Goal: Navigation & Orientation: Find specific page/section

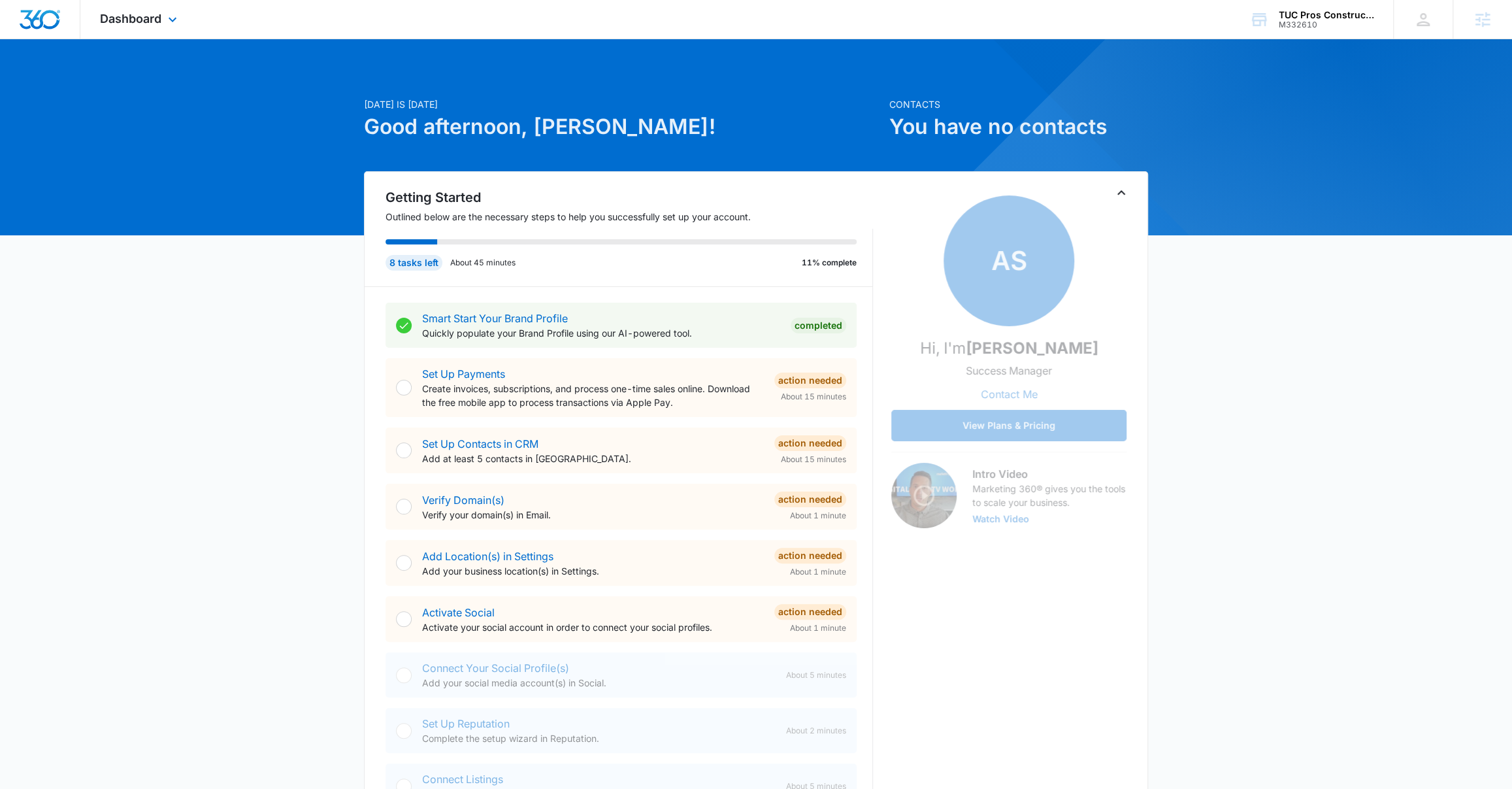
click at [146, 28] on div "Dashboard Apps Reputation Websites Forms CRM Email Social Shop Content Ads Inte…" at bounding box center [140, 19] width 120 height 39
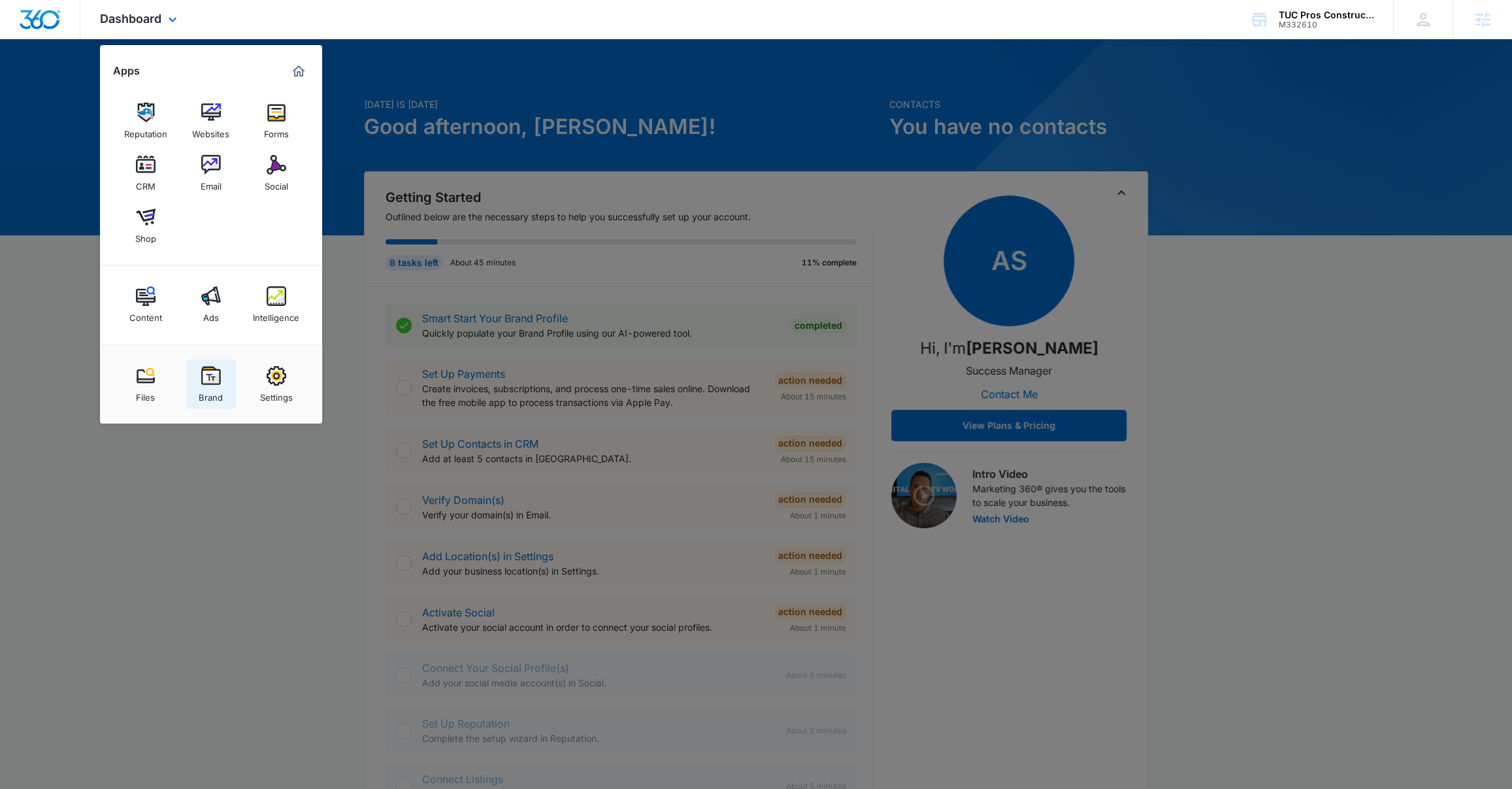
click at [205, 384] on img at bounding box center [211, 376] width 19 height 19
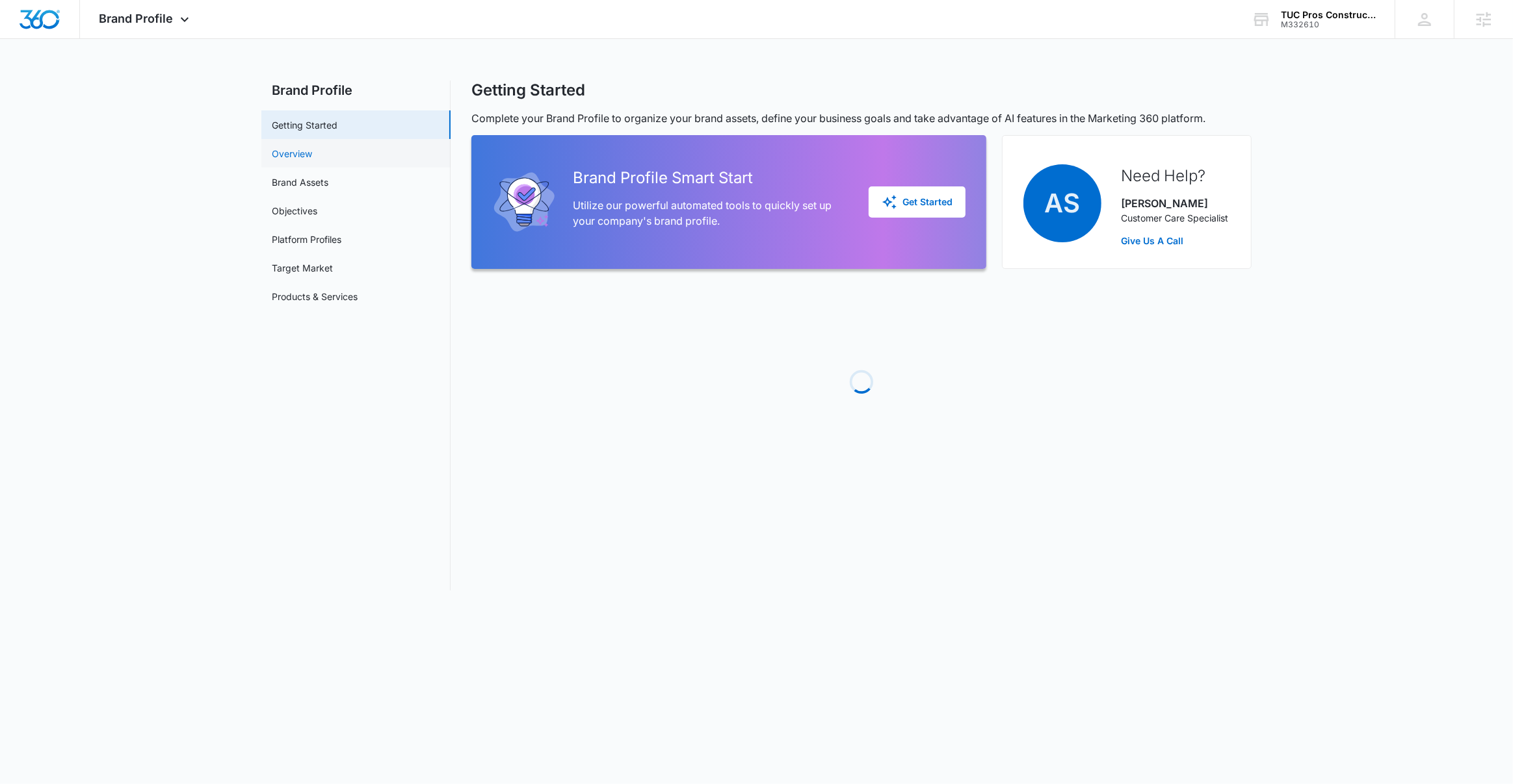
click at [300, 148] on link "Overview" at bounding box center [292, 154] width 40 height 14
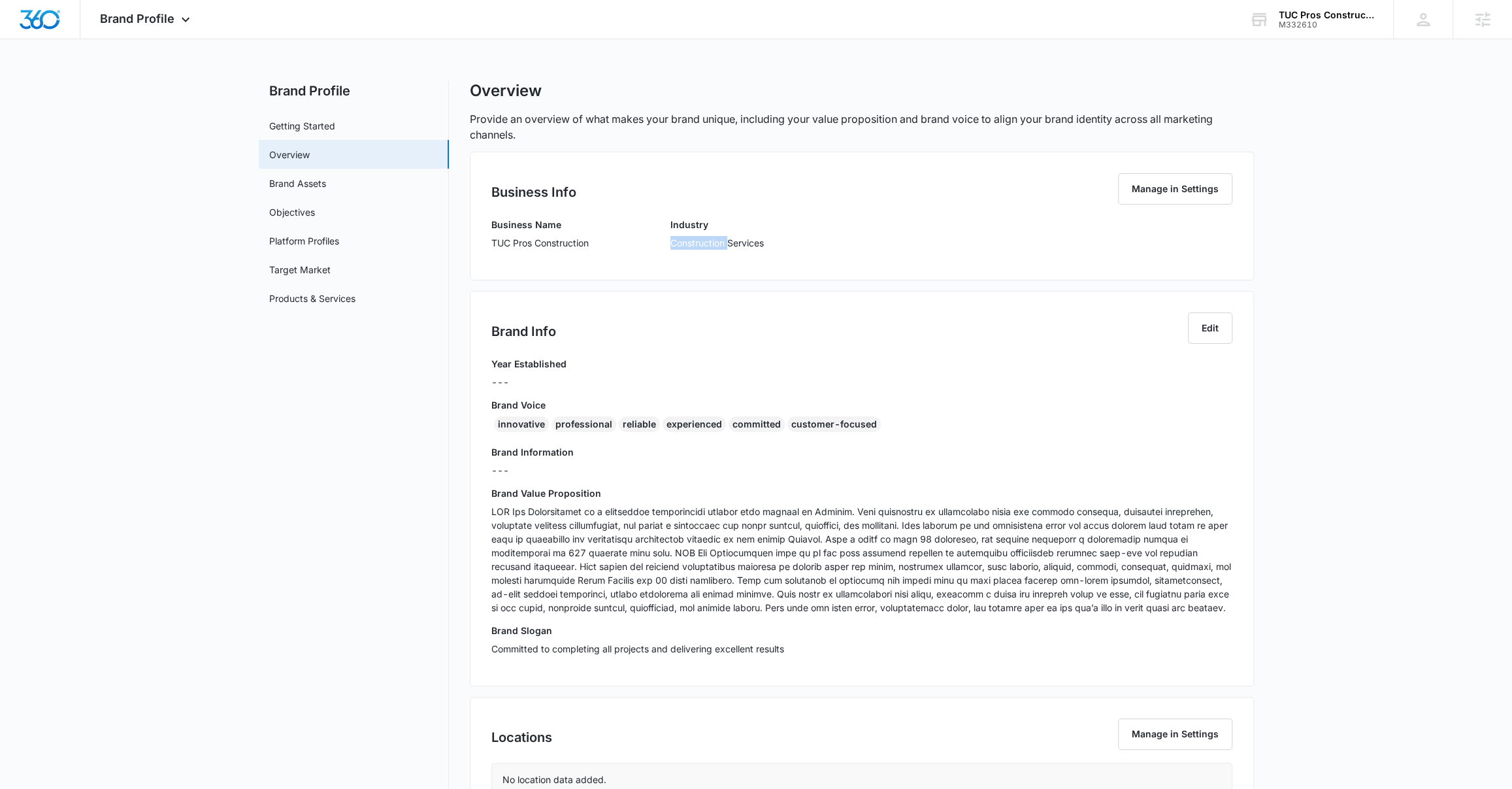
drag, startPoint x: 731, startPoint y: 244, endPoint x: 651, endPoint y: 239, distance: 80.2
click at [651, 239] on div "Business Name TUC Pros Construction Industry Construction Services" at bounding box center [861, 238] width 741 height 41
copy p "Construction"
click at [306, 296] on link "Products & Services" at bounding box center [312, 299] width 86 height 14
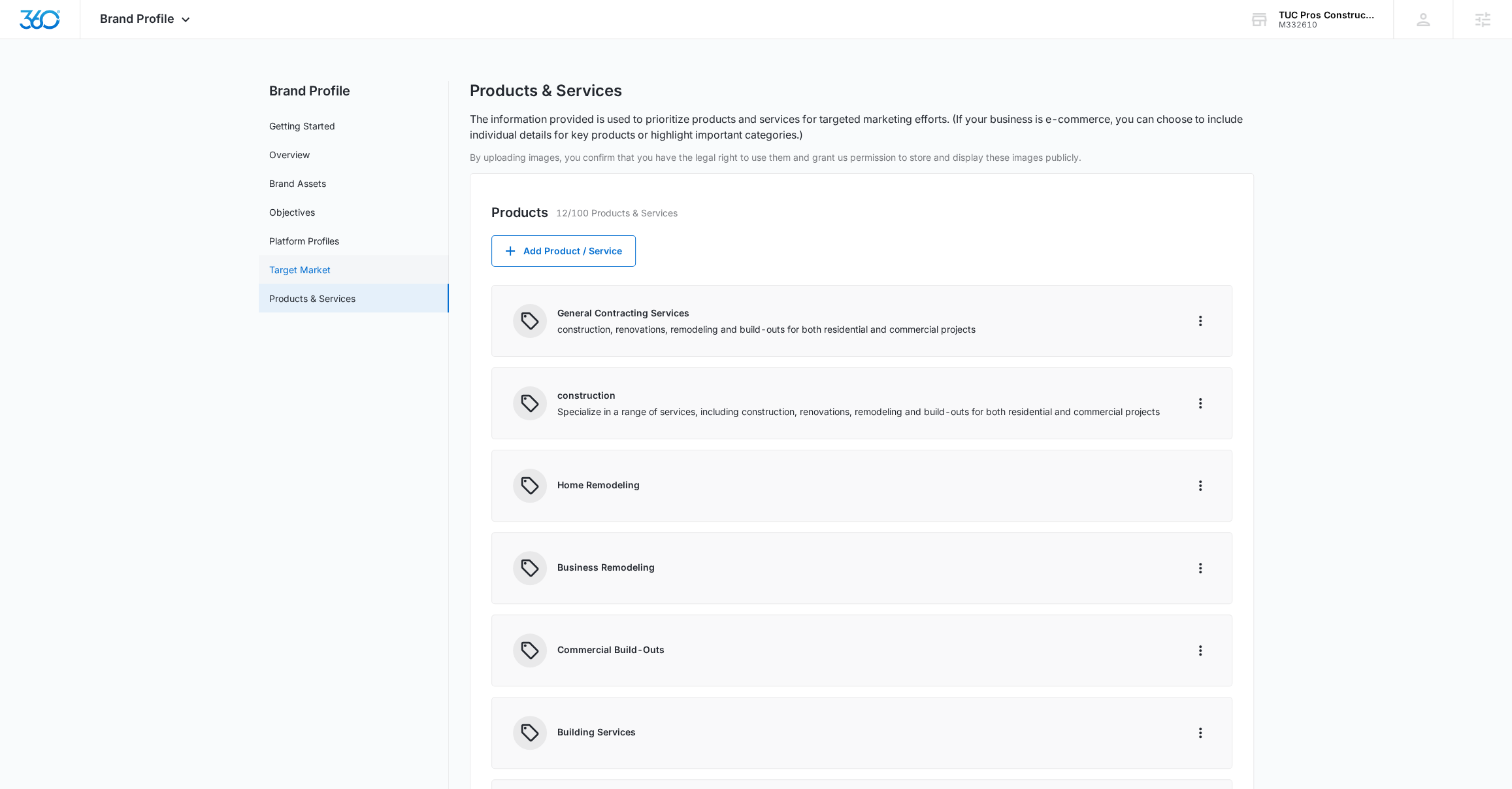
click at [292, 272] on link "Target Market" at bounding box center [300, 270] width 62 height 14
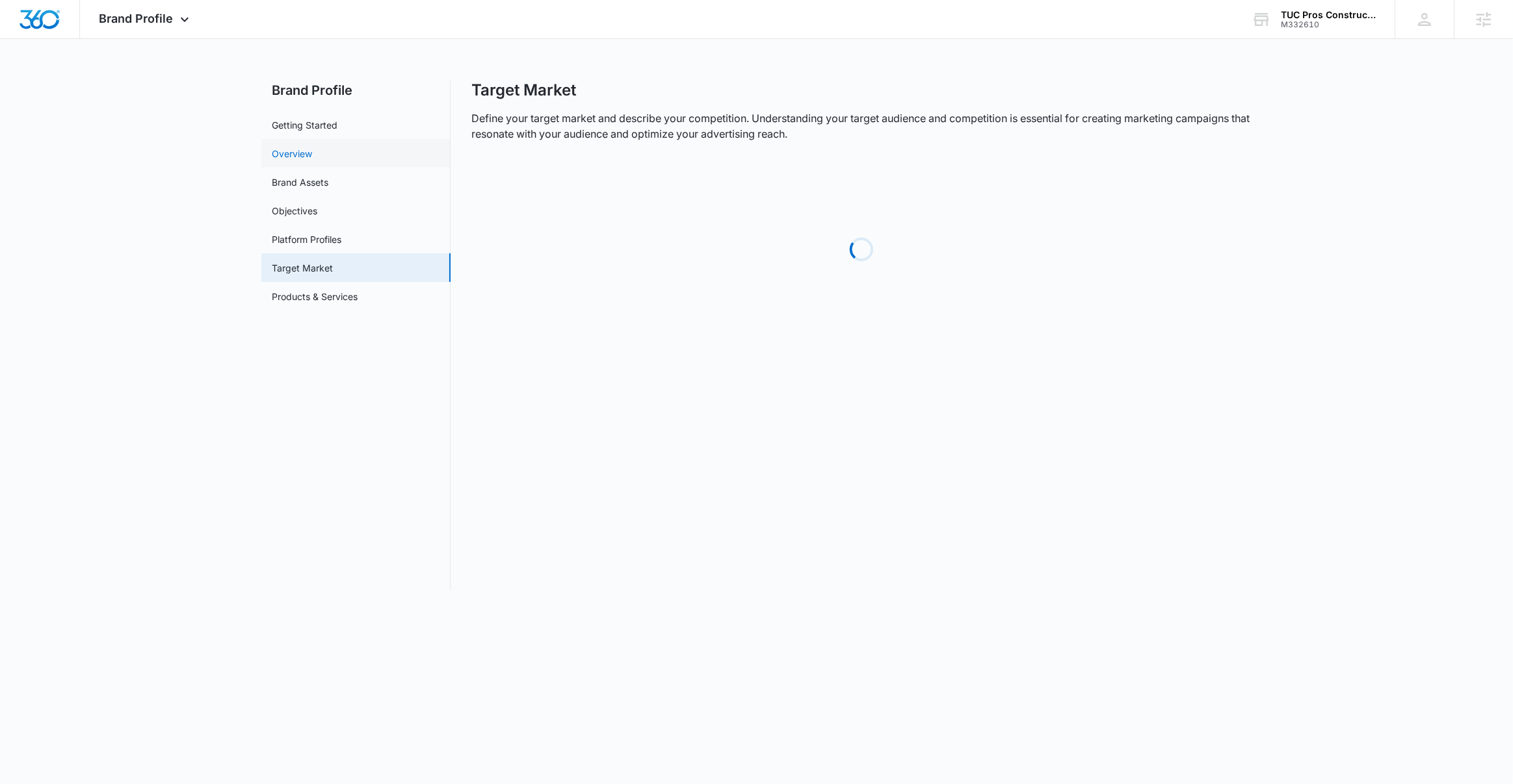
click at [303, 147] on link "Overview" at bounding box center [292, 154] width 40 height 14
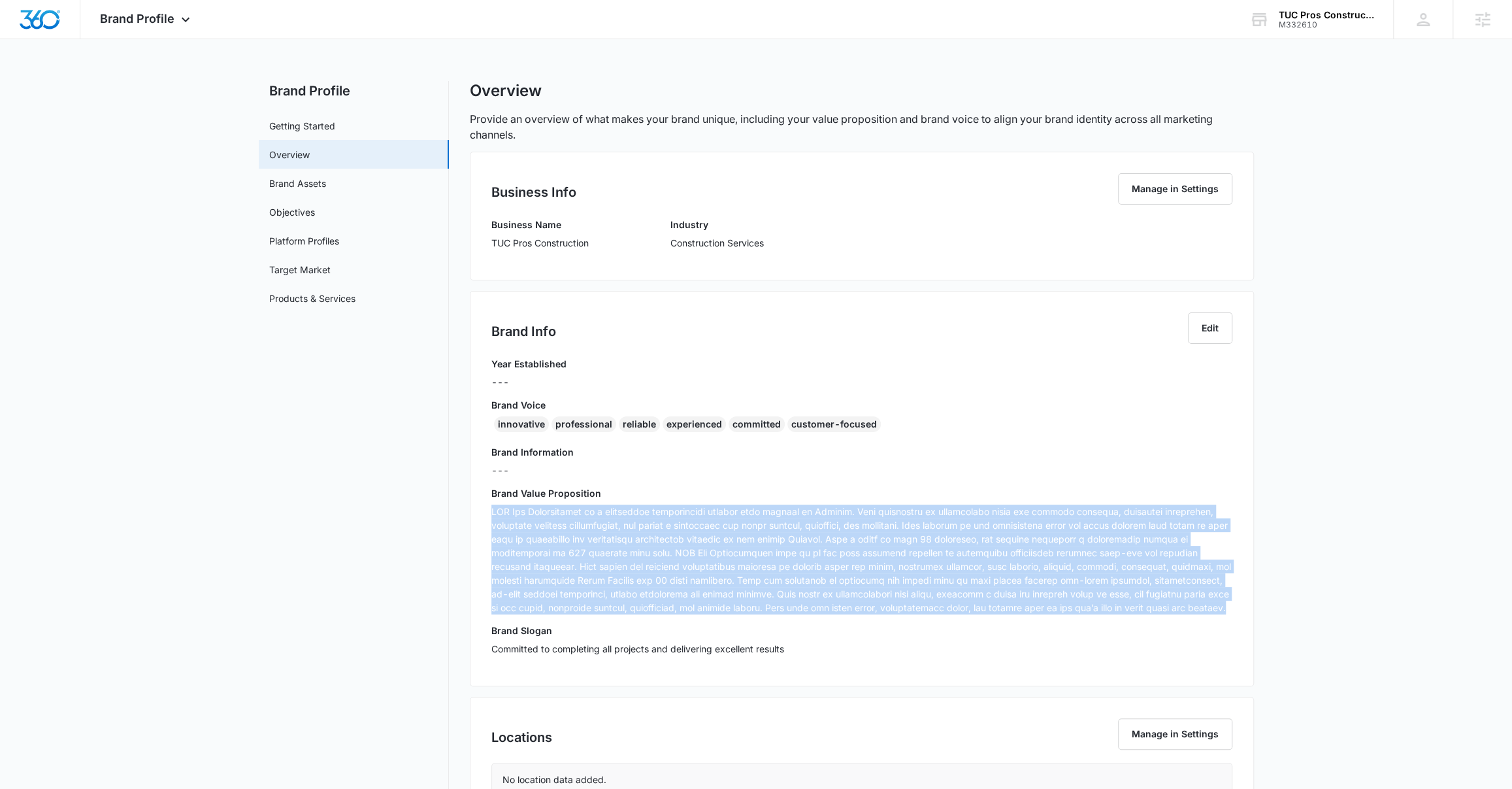
drag, startPoint x: 521, startPoint y: 609, endPoint x: 488, endPoint y: 503, distance: 111.0
click at [488, 503] on div "Brand Info Edit Year Established --- Brand Voice innovative professional reliab…" at bounding box center [861, 489] width 784 height 396
copy p "TUC Pro Construction is a nationwide construction company with offices in Arizo…"
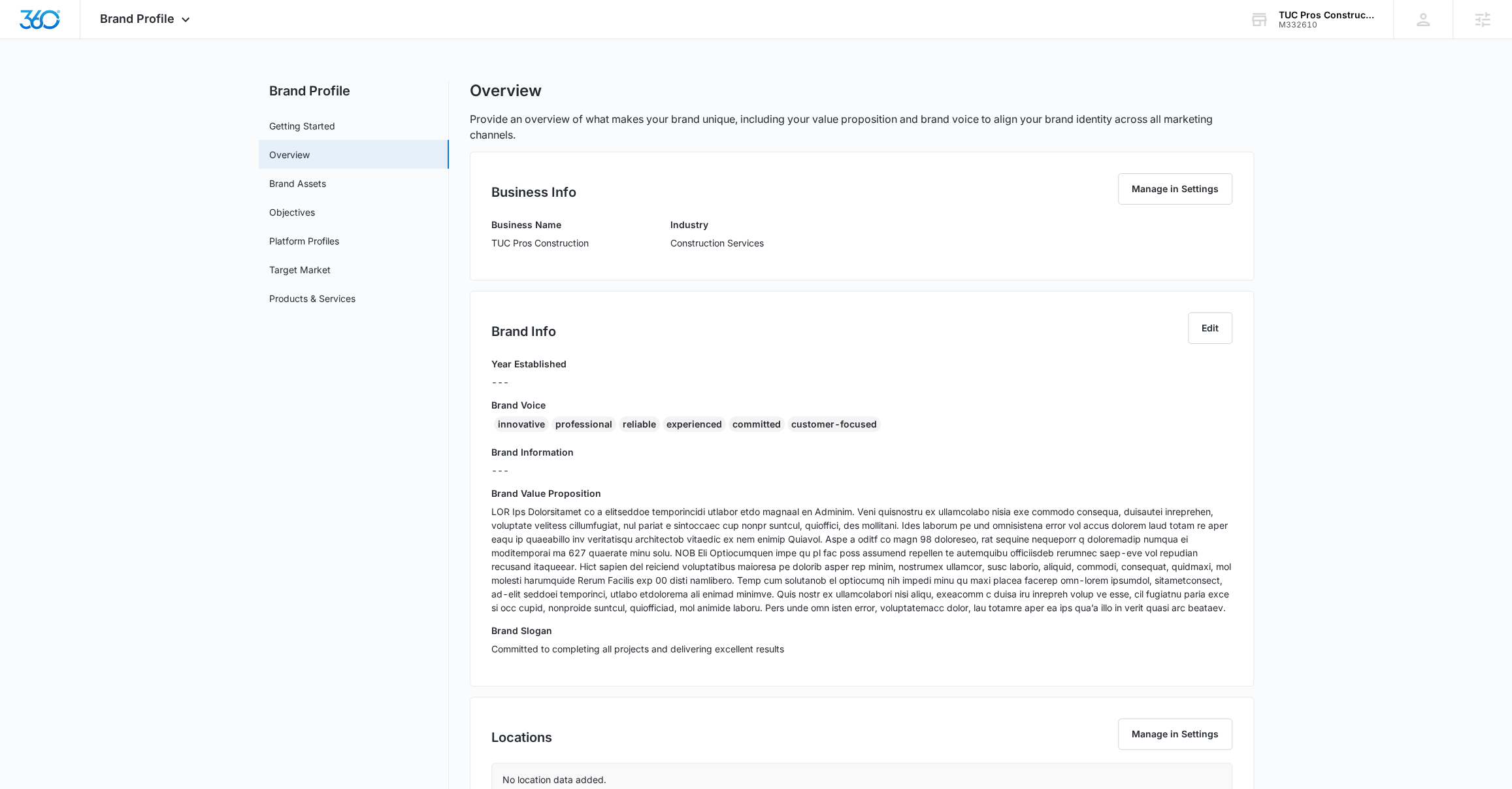
click at [586, 521] on p at bounding box center [861, 559] width 741 height 110
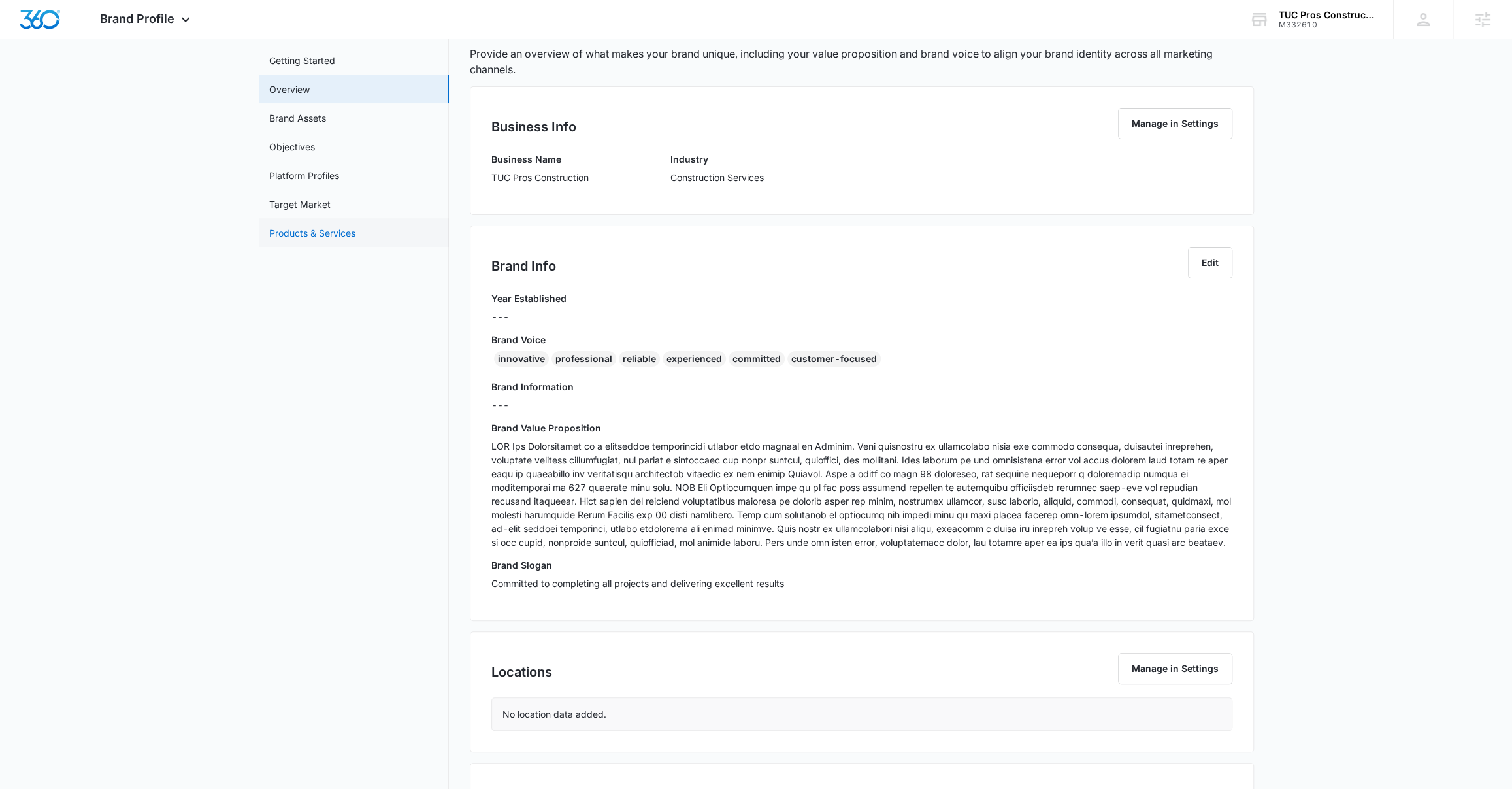
scroll to position [65, 0]
click at [304, 233] on link "Products & Services" at bounding box center [312, 233] width 86 height 14
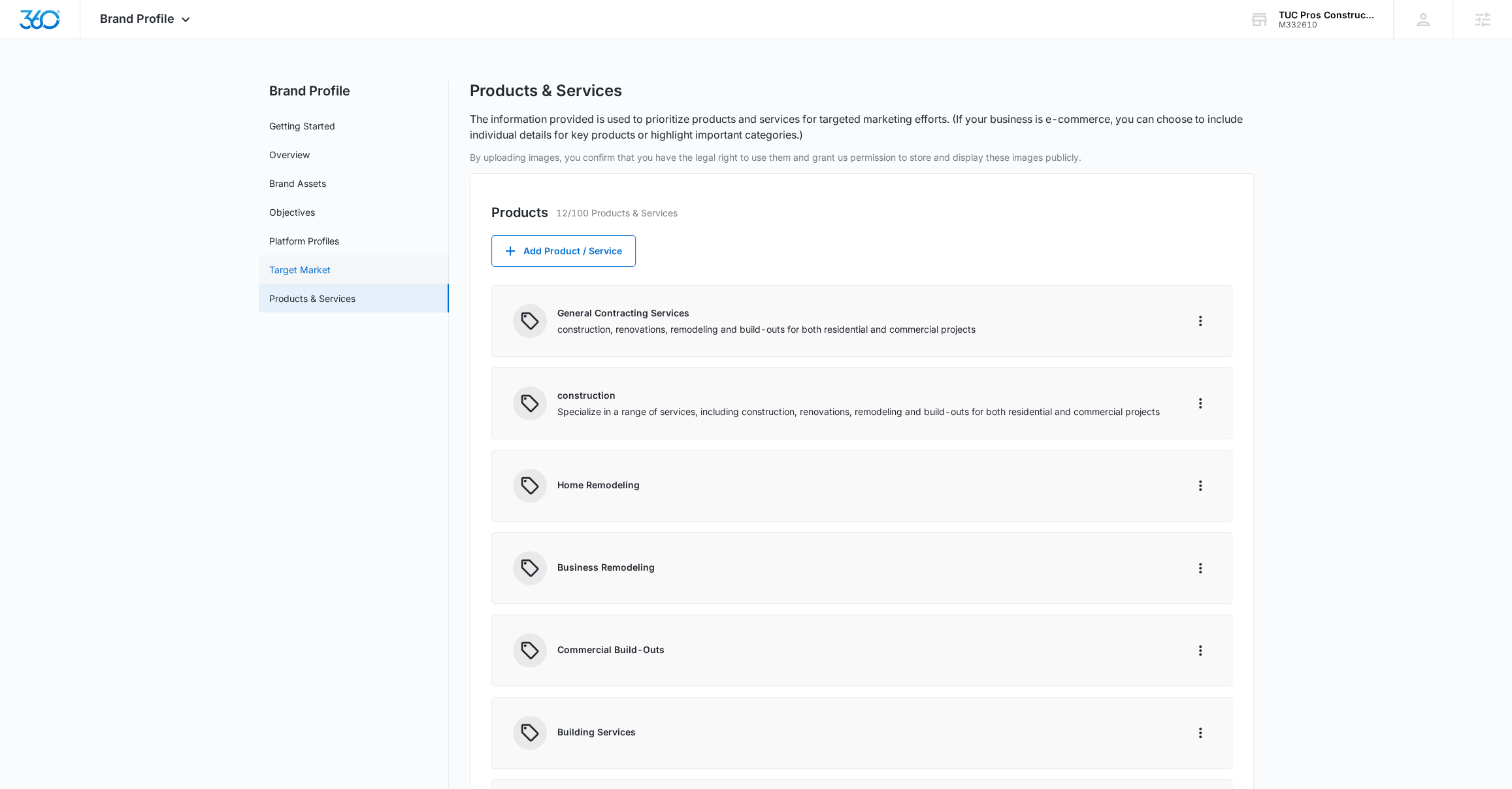
click at [331, 275] on link "Target Market" at bounding box center [300, 270] width 62 height 14
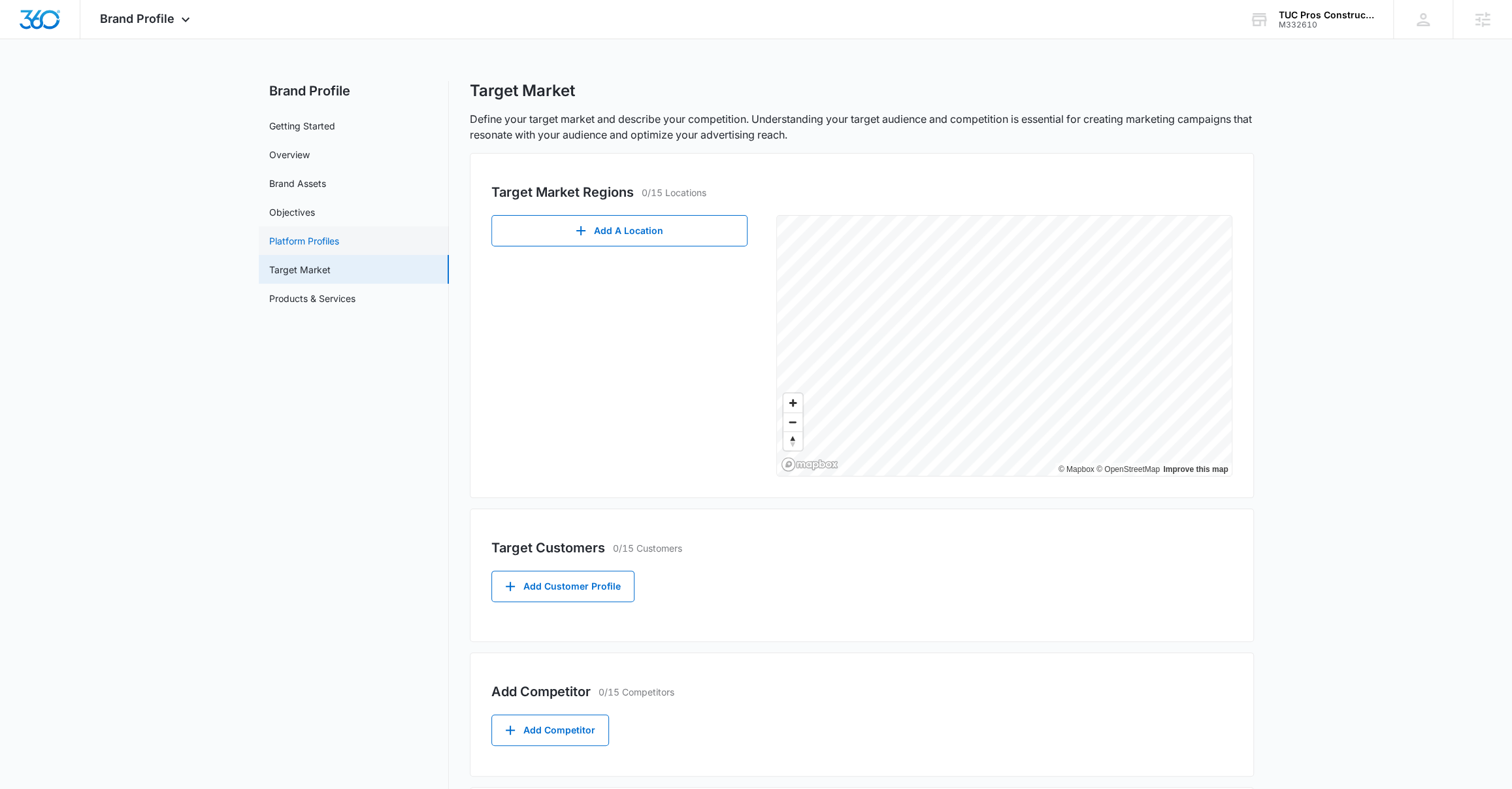
click at [306, 243] on link "Platform Profiles" at bounding box center [304, 241] width 70 height 14
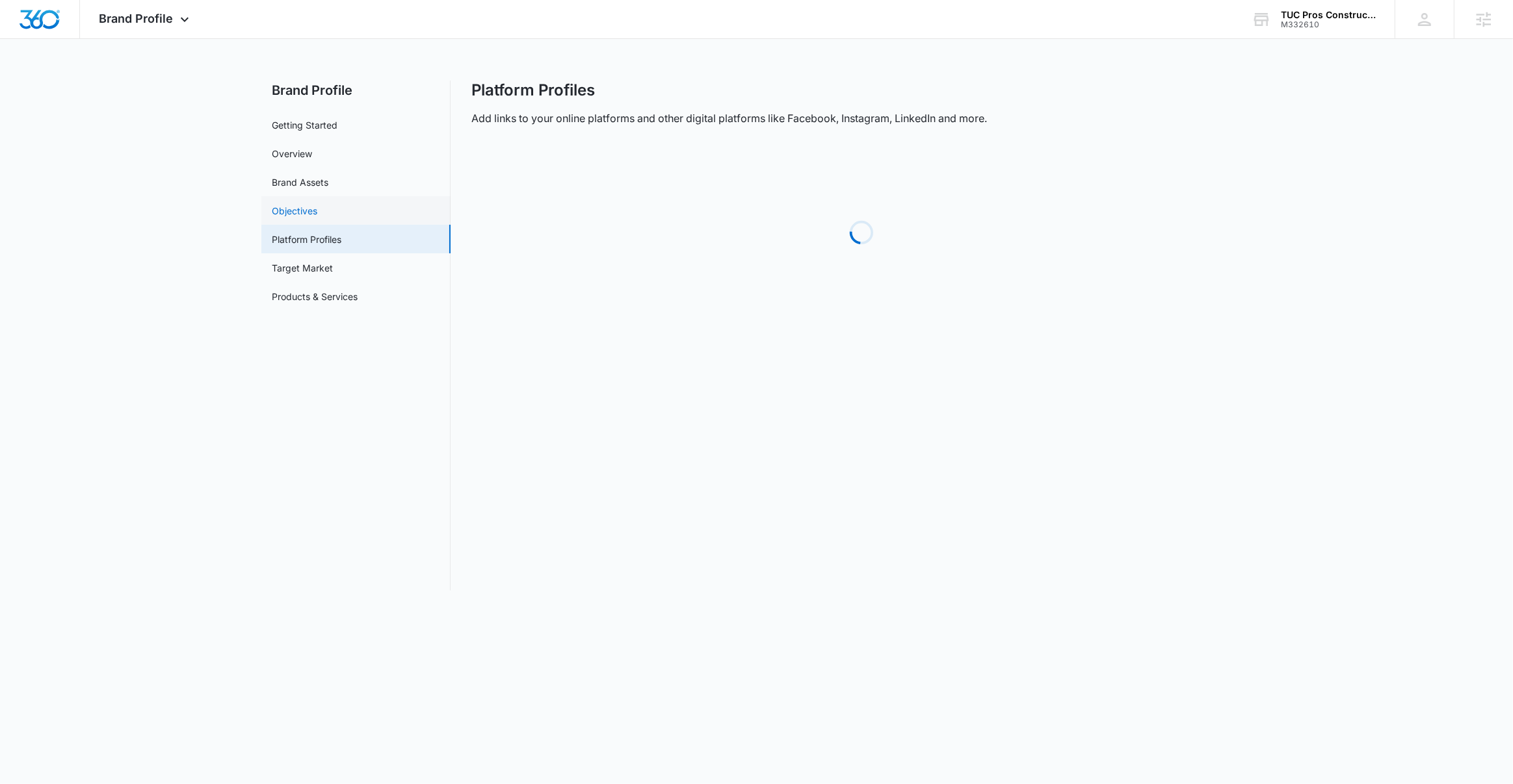
click at [292, 204] on link "Objectives" at bounding box center [295, 211] width 45 height 14
click at [296, 147] on link "Overview" at bounding box center [292, 154] width 40 height 14
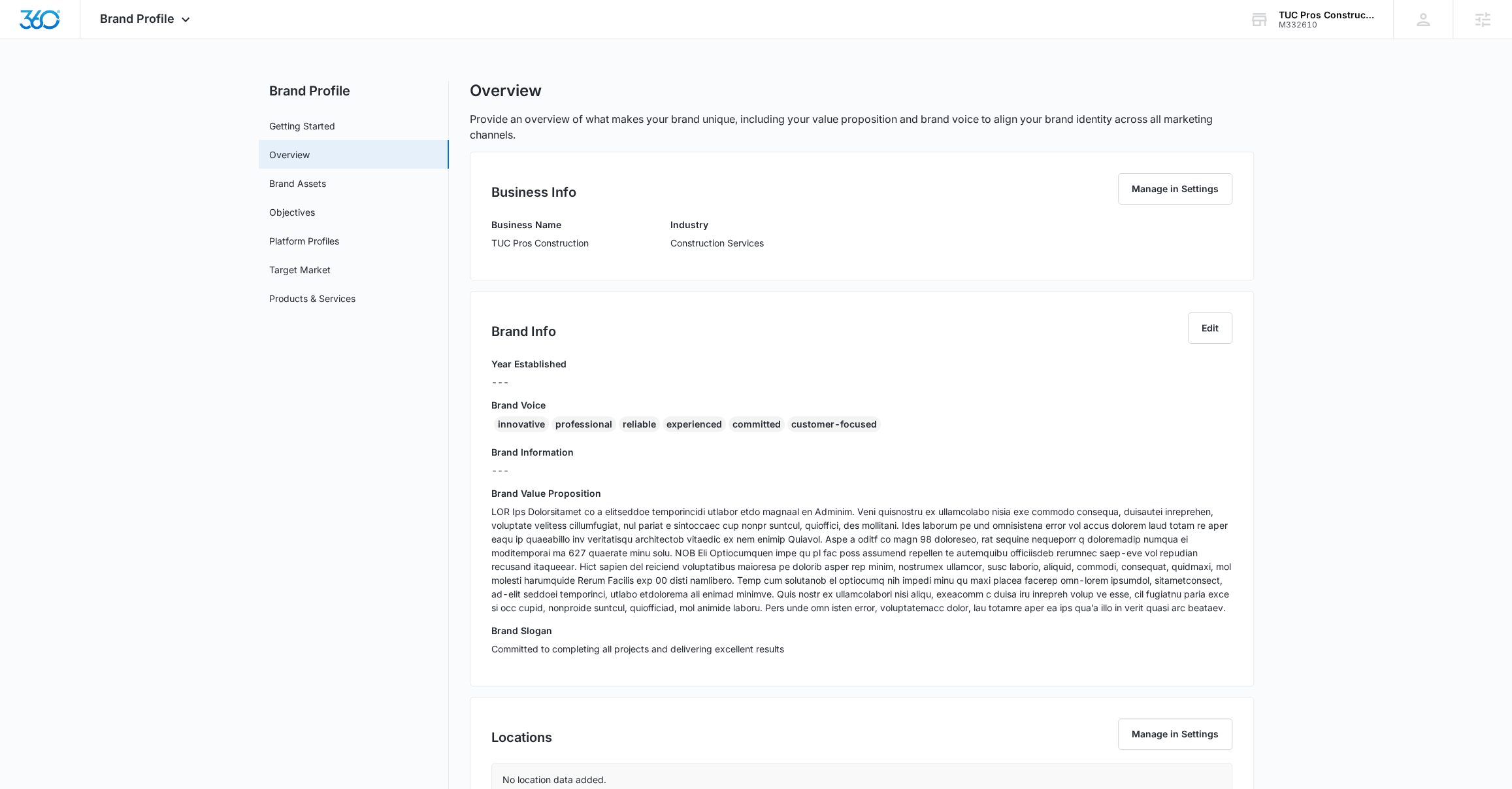
scroll to position [191, 0]
